Goal: Information Seeking & Learning: Learn about a topic

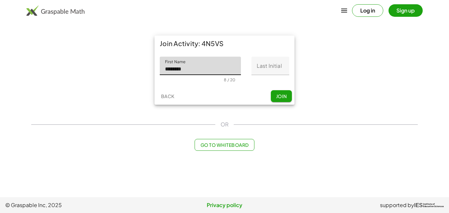
type input "********"
click at [256, 65] on input "Last Initial" at bounding box center [270, 66] width 38 height 18
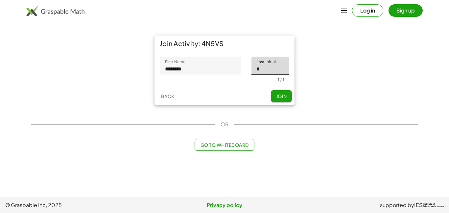
type input "*"
click at [288, 99] on button "Join" at bounding box center [281, 96] width 21 height 12
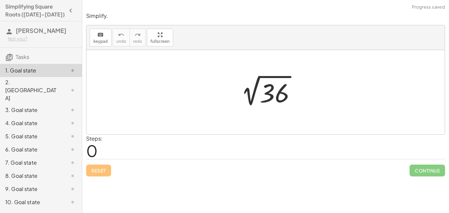
click at [240, 160] on div "Reset Continue" at bounding box center [265, 167] width 359 height 17
click at [243, 147] on div "Steps: 0" at bounding box center [265, 146] width 359 height 24
click at [244, 147] on div "Steps: 0" at bounding box center [265, 146] width 359 height 24
click at [97, 152] on span "0" at bounding box center [92, 150] width 12 height 20
click at [97, 153] on span "0" at bounding box center [92, 150] width 12 height 20
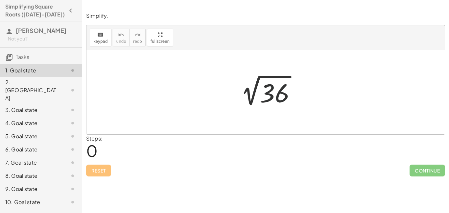
click at [271, 97] on div at bounding box center [268, 92] width 72 height 33
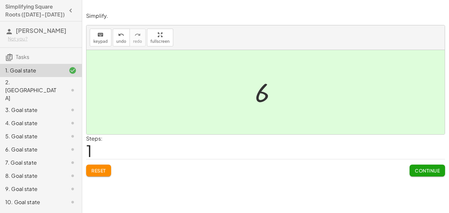
click at [418, 170] on span "Continue" at bounding box center [427, 170] width 25 height 6
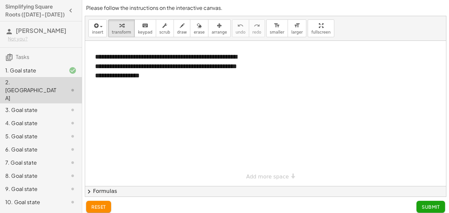
click at [100, 209] on span "reset" at bounding box center [98, 206] width 14 height 6
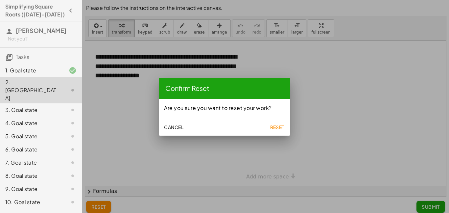
click at [172, 129] on span "Cancel" at bounding box center [173, 127] width 19 height 6
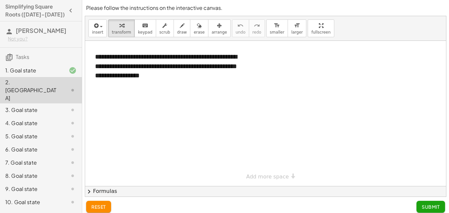
click at [34, 73] on div "1. Goal state" at bounding box center [31, 70] width 53 height 8
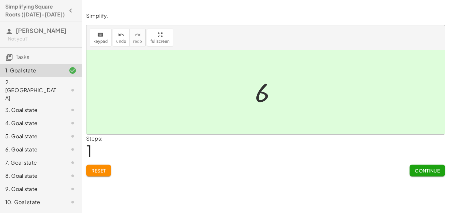
click at [34, 80] on div "2. [GEOGRAPHIC_DATA]" at bounding box center [31, 90] width 53 height 24
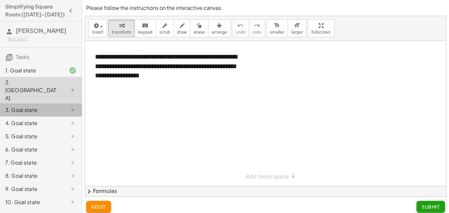
click at [44, 106] on div "3. Goal state" at bounding box center [31, 110] width 53 height 8
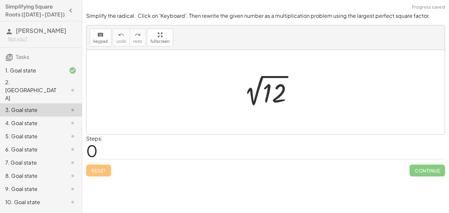
click at [272, 96] on div at bounding box center [268, 92] width 66 height 33
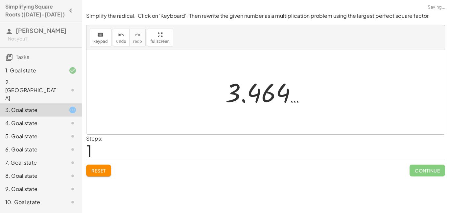
click at [58, 103] on div "3. Goal state" at bounding box center [41, 109] width 82 height 13
click at [57, 119] on div "4. Goal state" at bounding box center [31, 123] width 53 height 8
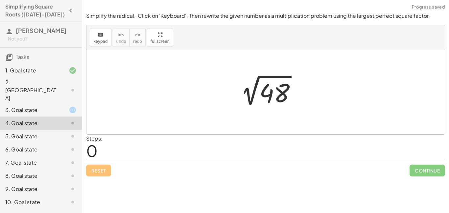
click at [256, 103] on div at bounding box center [268, 92] width 73 height 33
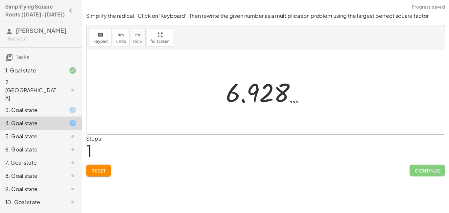
click at [36, 119] on div "4. Goal state" at bounding box center [31, 123] width 53 height 8
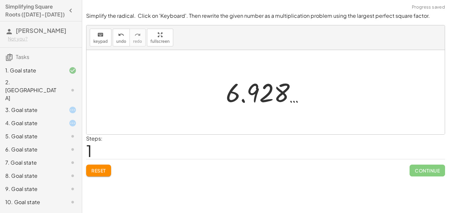
click at [37, 156] on div "5. Goal state" at bounding box center [41, 162] width 82 height 13
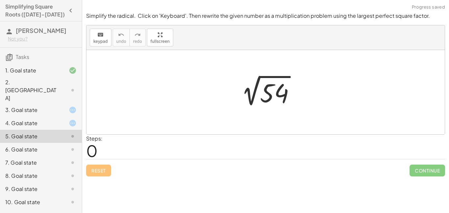
click at [90, 155] on span "0" at bounding box center [92, 150] width 12 height 20
click at [252, 69] on div at bounding box center [265, 92] width 358 height 84
click at [260, 91] on div at bounding box center [267, 92] width 71 height 33
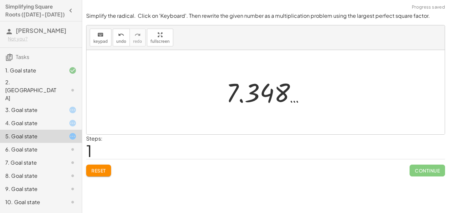
click at [71, 87] on icon at bounding box center [73, 90] width 8 height 8
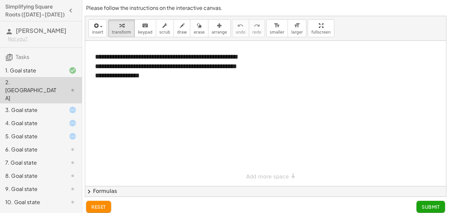
click at [43, 119] on div "4. Goal state" at bounding box center [31, 123] width 53 height 8
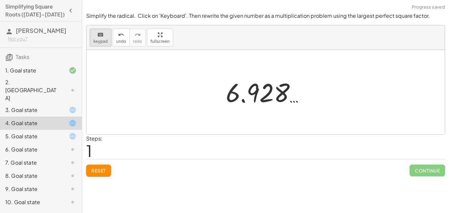
click at [105, 34] on div "keyboard" at bounding box center [100, 35] width 14 height 8
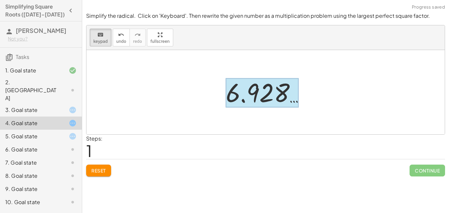
click at [239, 97] on div at bounding box center [262, 92] width 73 height 29
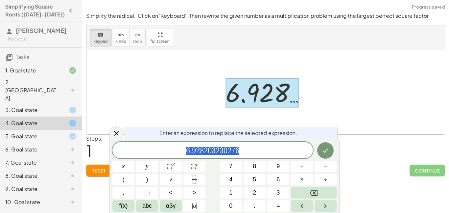
scroll to position [0, 0]
click at [223, 108] on div at bounding box center [268, 92] width 91 height 33
click at [115, 134] on icon at bounding box center [116, 133] width 8 height 8
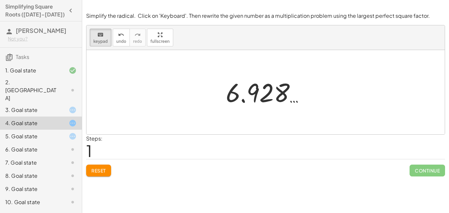
click at [115, 134] on div at bounding box center [265, 92] width 358 height 84
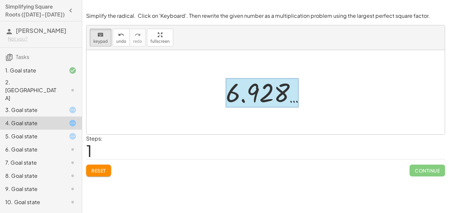
click at [242, 86] on div at bounding box center [262, 92] width 73 height 29
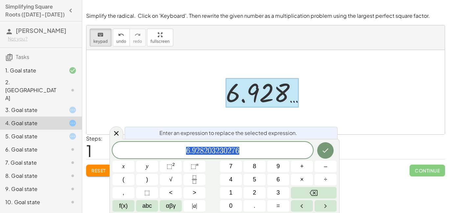
click at [242, 86] on div at bounding box center [262, 92] width 73 height 29
click at [207, 91] on div at bounding box center [265, 92] width 358 height 84
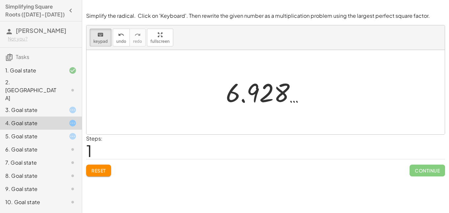
click at [197, 80] on div at bounding box center [265, 92] width 358 height 84
click at [45, 106] on div "3. Goal state" at bounding box center [31, 110] width 53 height 8
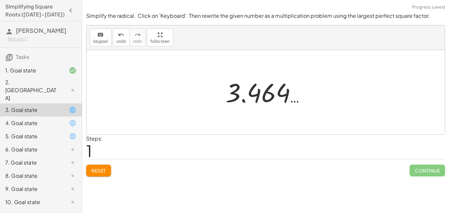
click at [274, 85] on div at bounding box center [268, 92] width 92 height 33
click at [263, 94] on div at bounding box center [268, 92] width 92 height 33
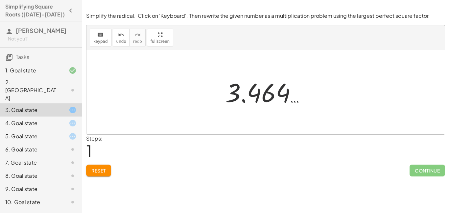
click at [263, 94] on div at bounding box center [268, 92] width 92 height 33
click at [74, 86] on icon at bounding box center [73, 90] width 8 height 8
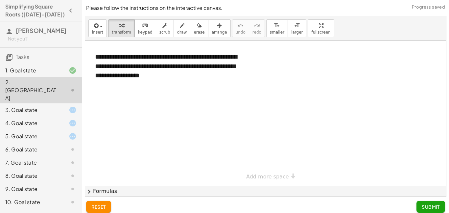
click at [73, 106] on icon at bounding box center [73, 110] width 8 height 8
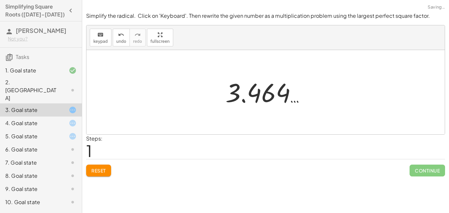
click at [227, 137] on div "Steps: 1" at bounding box center [265, 146] width 359 height 24
click at [45, 85] on div "2. [GEOGRAPHIC_DATA]" at bounding box center [31, 90] width 53 height 24
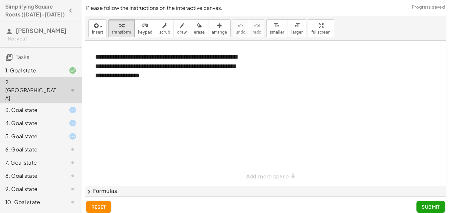
click at [48, 106] on div "3. Goal state" at bounding box center [31, 110] width 53 height 8
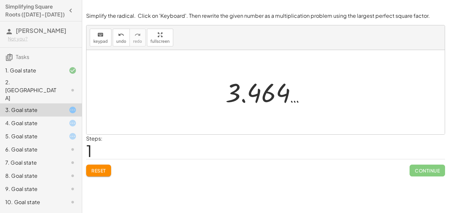
click at [247, 90] on div at bounding box center [268, 92] width 92 height 33
click at [104, 42] on span "keypad" at bounding box center [100, 41] width 14 height 5
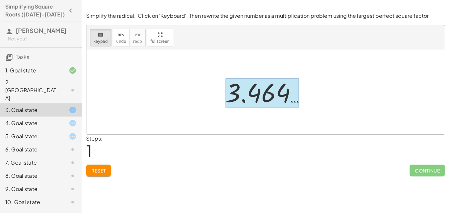
click at [239, 105] on div at bounding box center [263, 92] width 74 height 29
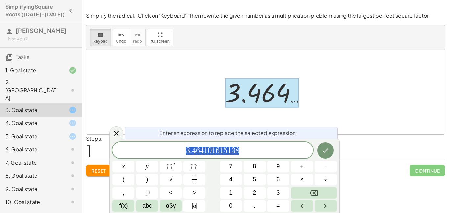
scroll to position [1, 0]
click at [238, 104] on div at bounding box center [263, 92] width 74 height 29
click at [244, 142] on div "3 . 4 6 4 1 0 1 6 1 5 1 3 8 ​" at bounding box center [212, 150] width 201 height 16
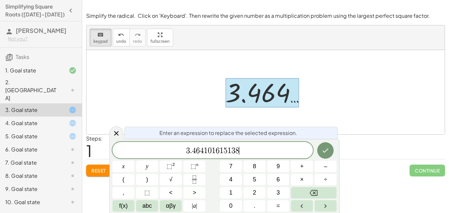
scroll to position [1, 0]
click at [243, 151] on span "3 . 4 6 4 1 0 1 6 1 5 1 3 8 ​" at bounding box center [212, 150] width 201 height 9
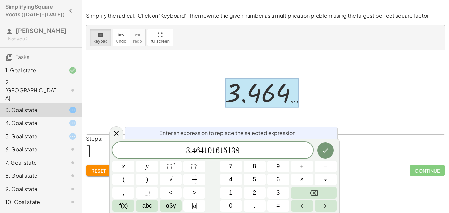
click at [243, 151] on span "3 . 4 6 4 1 0 1 6 1 5 1 3 8 ​" at bounding box center [212, 150] width 201 height 9
drag, startPoint x: 243, startPoint y: 151, endPoint x: 184, endPoint y: 155, distance: 59.0
click at [184, 155] on div "**********" at bounding box center [212, 150] width 201 height 16
click at [119, 129] on icon at bounding box center [116, 133] width 8 height 8
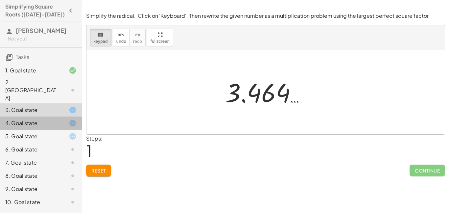
click at [26, 119] on div "4. Goal state" at bounding box center [31, 123] width 53 height 8
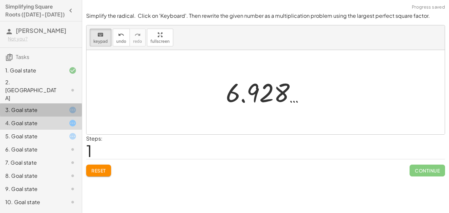
click at [47, 106] on div "3. Goal state" at bounding box center [31, 110] width 53 height 8
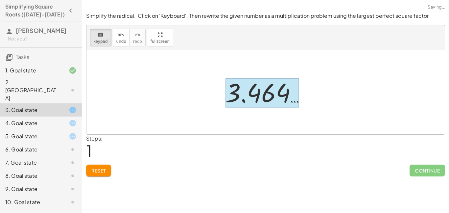
click at [298, 92] on div at bounding box center [263, 92] width 74 height 29
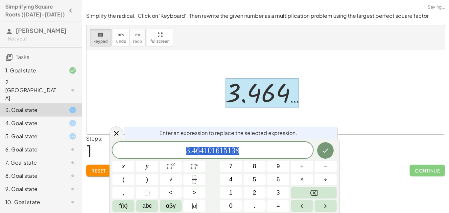
scroll to position [2, 0]
click at [281, 96] on div at bounding box center [263, 92] width 74 height 29
click at [110, 136] on div at bounding box center [116, 132] width 14 height 13
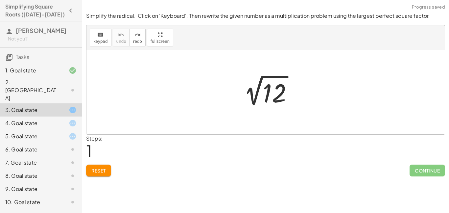
click at [273, 98] on div at bounding box center [268, 92] width 66 height 33
click at [93, 33] on div "keyboard" at bounding box center [100, 35] width 14 height 8
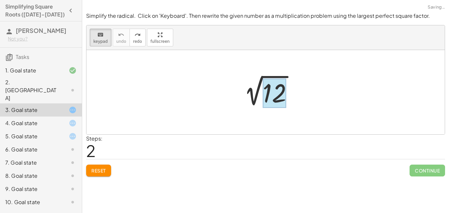
click at [268, 92] on div at bounding box center [275, 93] width 24 height 29
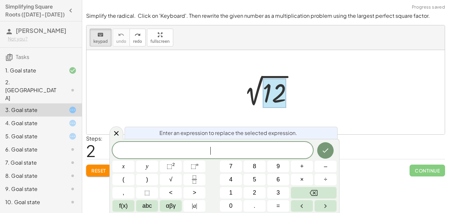
scroll to position [2, 0]
click at [298, 180] on button "×" at bounding box center [302, 180] width 22 height 12
click at [275, 197] on button "3" at bounding box center [278, 193] width 22 height 12
click at [332, 150] on button "Done" at bounding box center [325, 150] width 16 height 16
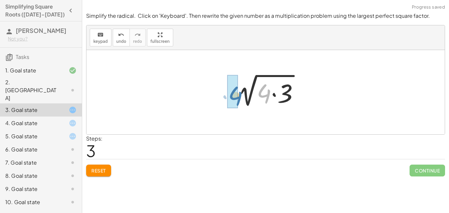
drag, startPoint x: 267, startPoint y: 95, endPoint x: 236, endPoint y: 97, distance: 31.6
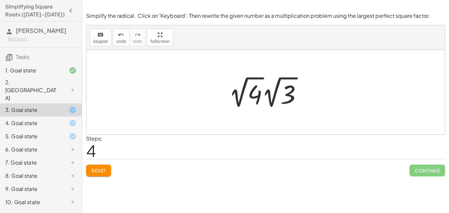
click at [251, 98] on div at bounding box center [268, 92] width 85 height 36
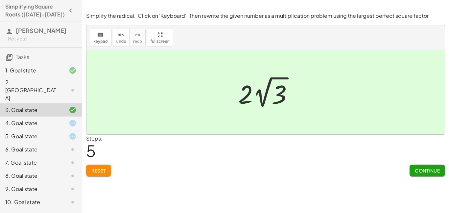
click at [436, 169] on span "Continue" at bounding box center [427, 170] width 25 height 6
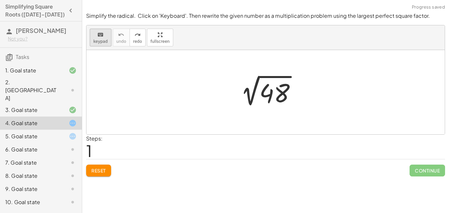
click at [102, 37] on icon "keyboard" at bounding box center [100, 35] width 6 height 8
click at [284, 90] on div at bounding box center [274, 93] width 30 height 29
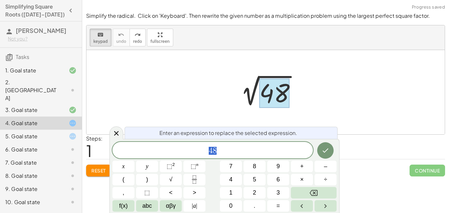
scroll to position [3, 0]
click at [217, 149] on span "4 8" at bounding box center [212, 150] width 201 height 9
click at [295, 179] on button "×" at bounding box center [302, 180] width 22 height 12
click at [329, 150] on icon "Done" at bounding box center [326, 150] width 8 height 8
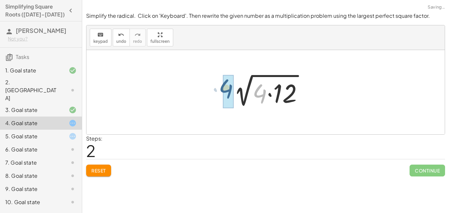
drag, startPoint x: 265, startPoint y: 87, endPoint x: 230, endPoint y: 83, distance: 35.2
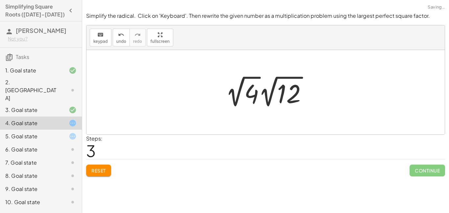
click at [257, 96] on div at bounding box center [268, 91] width 93 height 36
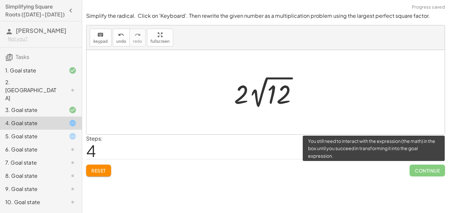
click at [411, 173] on span "Continue" at bounding box center [428, 170] width 36 height 12
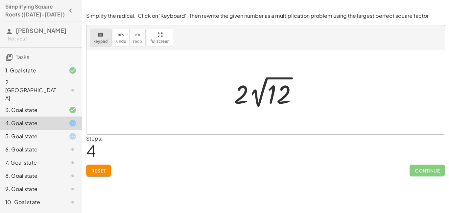
click at [107, 40] on button "keyboard keypad" at bounding box center [101, 38] width 22 height 18
click at [259, 101] on div at bounding box center [268, 92] width 75 height 36
click at [239, 92] on div at bounding box center [241, 94] width 14 height 31
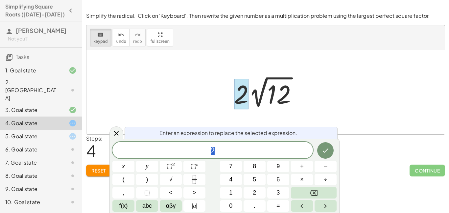
scroll to position [4, 0]
click at [123, 41] on span "undo" at bounding box center [121, 41] width 10 height 5
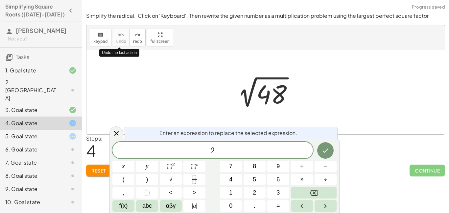
scroll to position [5, 0]
click at [306, 179] on button "×" at bounding box center [302, 180] width 22 height 12
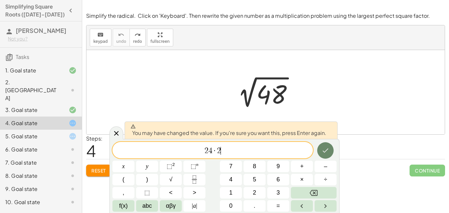
click at [328, 152] on icon "Done" at bounding box center [326, 150] width 8 height 8
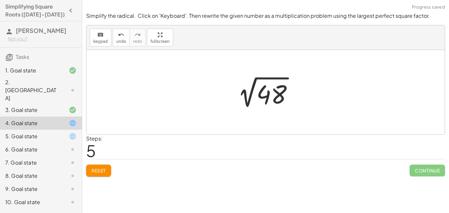
click at [281, 101] on div at bounding box center [268, 93] width 75 height 33
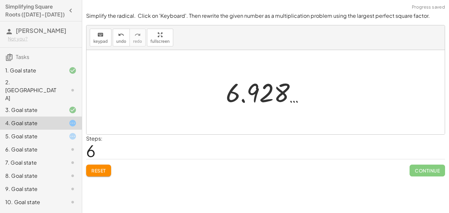
click at [281, 101] on div at bounding box center [268, 92] width 75 height 33
click at [116, 32] on div "undo" at bounding box center [121, 35] width 10 height 8
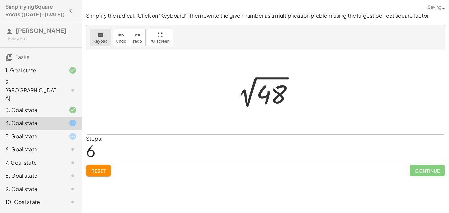
click at [106, 37] on div "keyboard" at bounding box center [100, 35] width 14 height 8
click at [269, 96] on div at bounding box center [271, 94] width 30 height 29
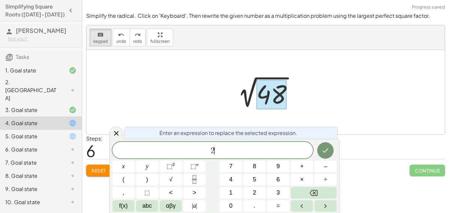
scroll to position [7, 0]
click at [305, 176] on button "×" at bounding box center [302, 180] width 22 height 12
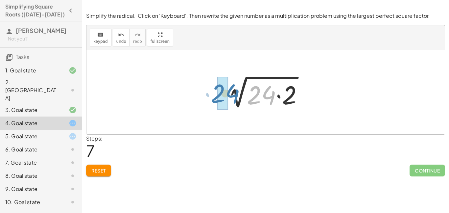
drag, startPoint x: 253, startPoint y: 105, endPoint x: 214, endPoint y: 103, distance: 39.5
click at [214, 103] on div "2 √ 48 · 24 2 √ ( · 24 · 2 )" at bounding box center [265, 92] width 358 height 84
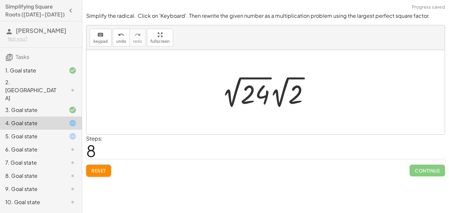
click at [256, 100] on div at bounding box center [268, 92] width 75 height 36
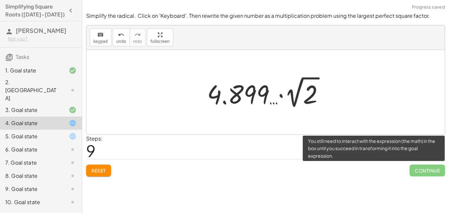
click at [414, 175] on span "Continue" at bounding box center [428, 170] width 36 height 12
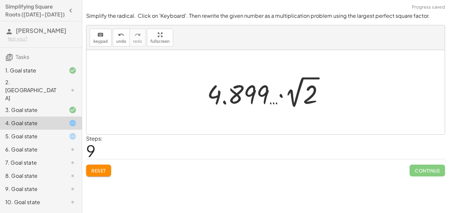
click at [260, 94] on div at bounding box center [268, 92] width 75 height 36
click at [122, 41] on span "undo" at bounding box center [121, 41] width 10 height 5
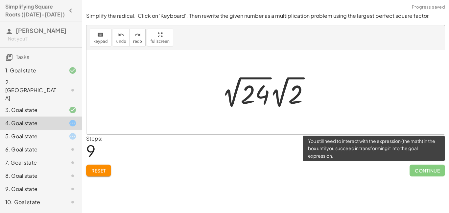
click at [426, 168] on span "Continue" at bounding box center [428, 170] width 36 height 12
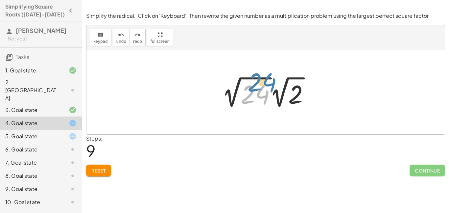
drag, startPoint x: 257, startPoint y: 90, endPoint x: 265, endPoint y: 75, distance: 16.9
click at [265, 75] on div at bounding box center [268, 92] width 45 height 36
click at [261, 98] on div at bounding box center [268, 92] width 45 height 36
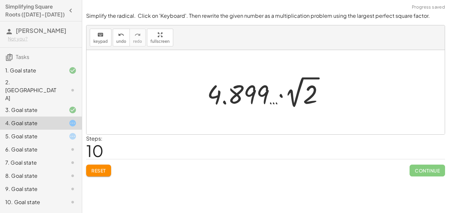
click at [261, 97] on div at bounding box center [268, 92] width 75 height 36
click at [317, 102] on div at bounding box center [265, 92] width 358 height 84
click at [316, 103] on div at bounding box center [265, 92] width 358 height 84
click at [310, 90] on div at bounding box center [265, 92] width 358 height 84
click at [111, 39] on div "keyboard keypad undo [PERSON_NAME] redo fullscreen" at bounding box center [265, 37] width 358 height 25
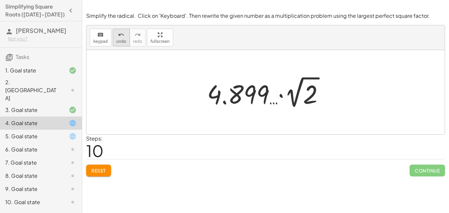
click at [116, 39] on span "undo" at bounding box center [121, 41] width 10 height 5
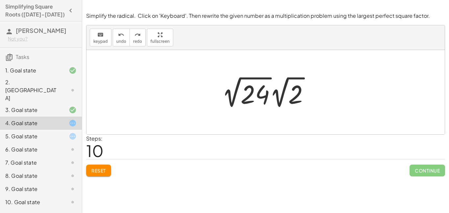
click at [48, 198] on div "10. Goal state" at bounding box center [31, 202] width 53 height 8
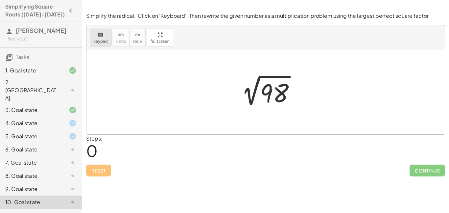
click at [100, 42] on span "keypad" at bounding box center [100, 41] width 14 height 5
click at [270, 88] on div at bounding box center [274, 93] width 29 height 29
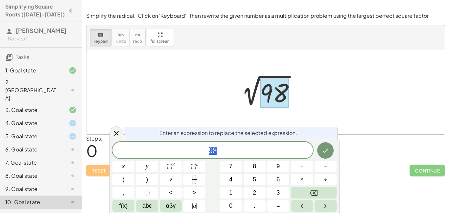
scroll to position [8, 0]
click at [295, 179] on button "×" at bounding box center [302, 180] width 22 height 12
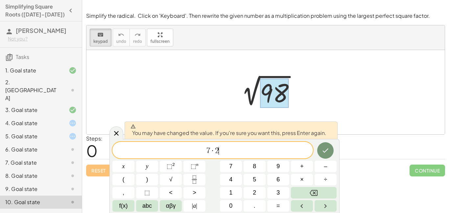
click at [134, 160] on div at bounding box center [123, 166] width 22 height 12
click at [324, 149] on icon "Done" at bounding box center [326, 150] width 8 height 8
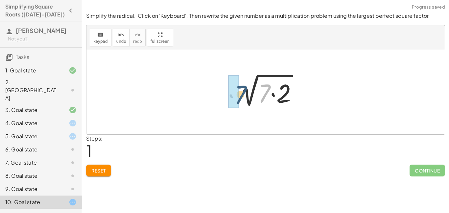
drag, startPoint x: 264, startPoint y: 89, endPoint x: 229, endPoint y: 93, distance: 35.7
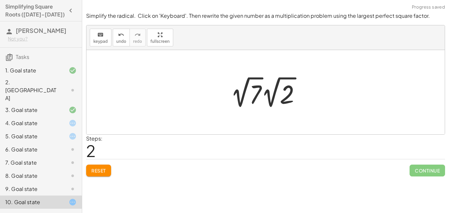
click at [259, 91] on div at bounding box center [268, 92] width 82 height 36
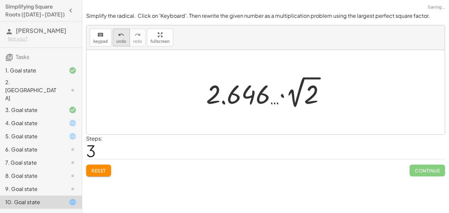
click at [125, 39] on button "undo undo" at bounding box center [121, 38] width 17 height 18
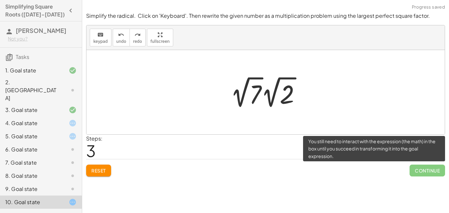
click at [419, 175] on span "Continue" at bounding box center [428, 170] width 36 height 12
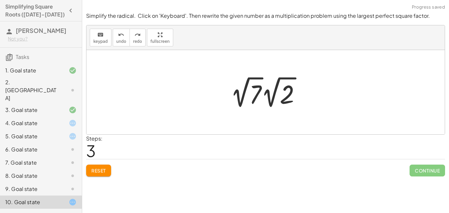
click at [294, 98] on div at bounding box center [268, 92] width 82 height 36
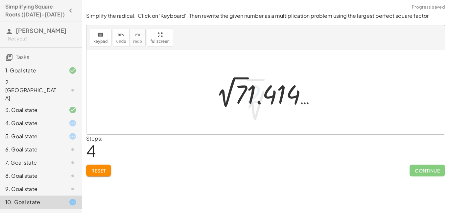
click at [294, 98] on div at bounding box center [268, 92] width 111 height 36
click at [125, 42] on button "undo undo" at bounding box center [121, 38] width 17 height 18
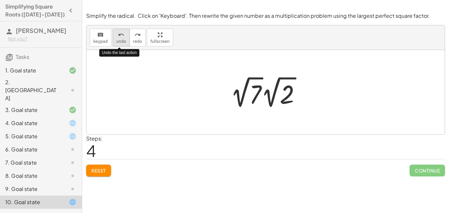
click at [121, 35] on icon "undo" at bounding box center [121, 35] width 6 height 8
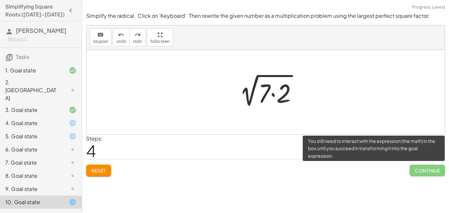
click at [441, 169] on span "Continue" at bounding box center [428, 170] width 36 height 12
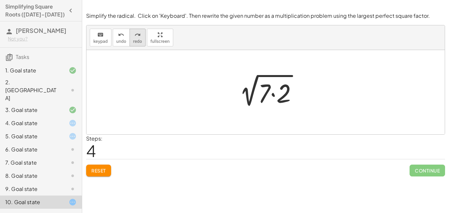
click at [137, 36] on icon "redo" at bounding box center [137, 35] width 6 height 8
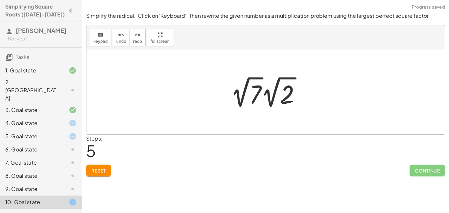
click at [260, 90] on div at bounding box center [268, 92] width 82 height 36
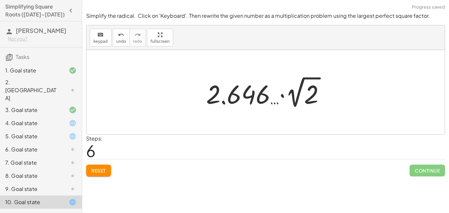
click at [258, 97] on div at bounding box center [268, 92] width 131 height 36
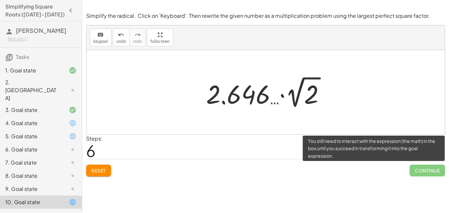
click at [410, 165] on span "Continue" at bounding box center [428, 170] width 36 height 12
click at [415, 170] on span "Continue" at bounding box center [428, 170] width 36 height 12
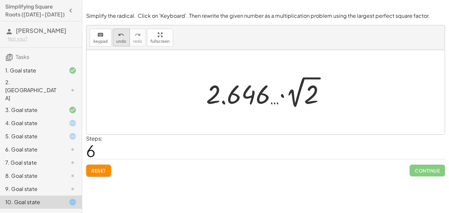
click at [126, 36] on button "undo undo" at bounding box center [121, 38] width 17 height 18
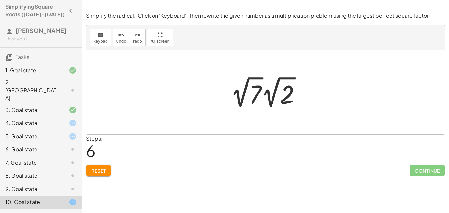
click at [54, 119] on div "4. Goal state" at bounding box center [31, 123] width 53 height 8
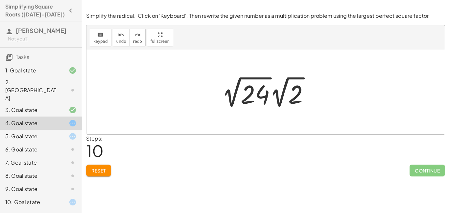
click at [43, 145] on div "6. Goal state" at bounding box center [31, 149] width 53 height 8
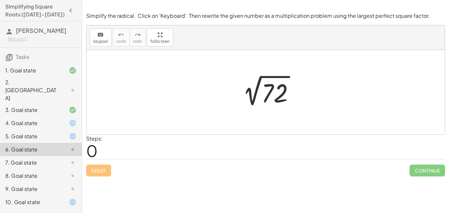
click at [41, 198] on div "10. Goal state" at bounding box center [31, 202] width 53 height 8
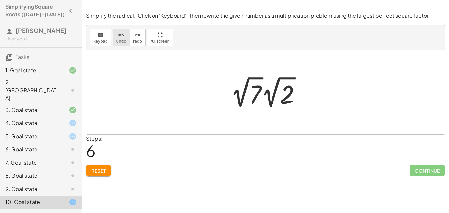
click at [121, 39] on span "undo" at bounding box center [121, 41] width 10 height 5
